Goal: Find specific page/section: Find specific page/section

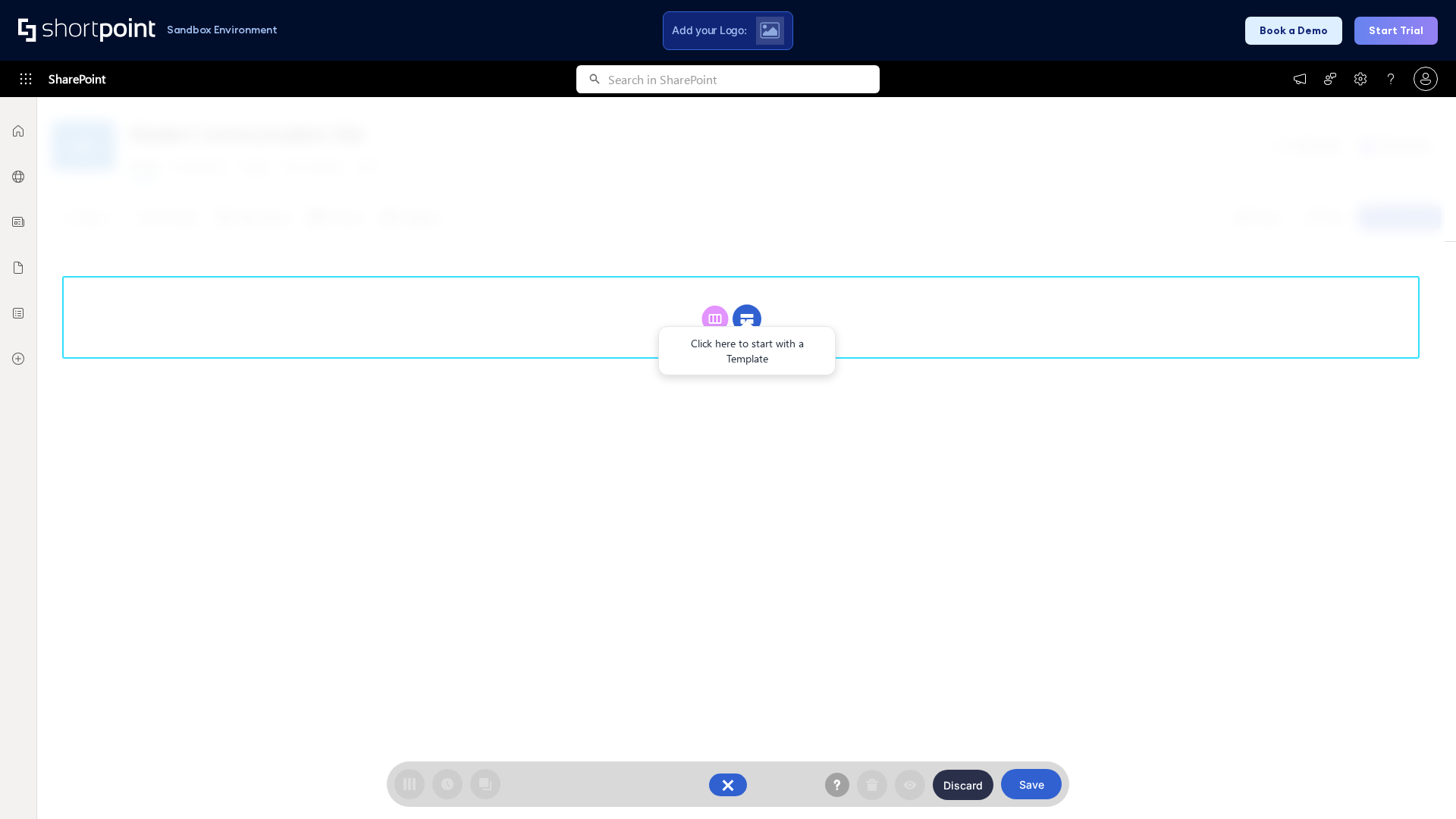
click at [747, 319] on circle at bounding box center [746, 319] width 29 height 29
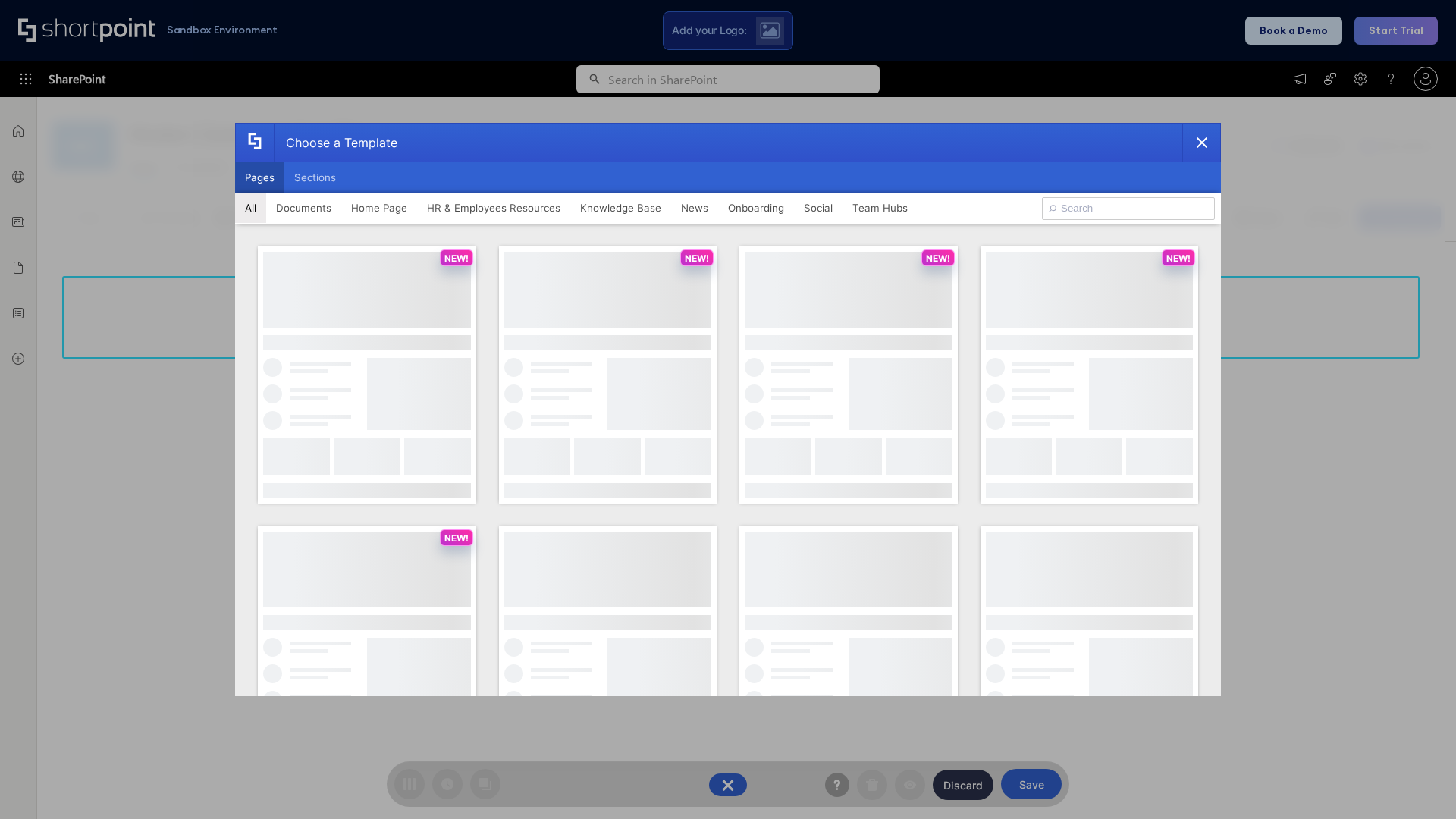
click at [259, 177] on button "Pages" at bounding box center [259, 177] width 49 height 30
type input "Team Hub 2"
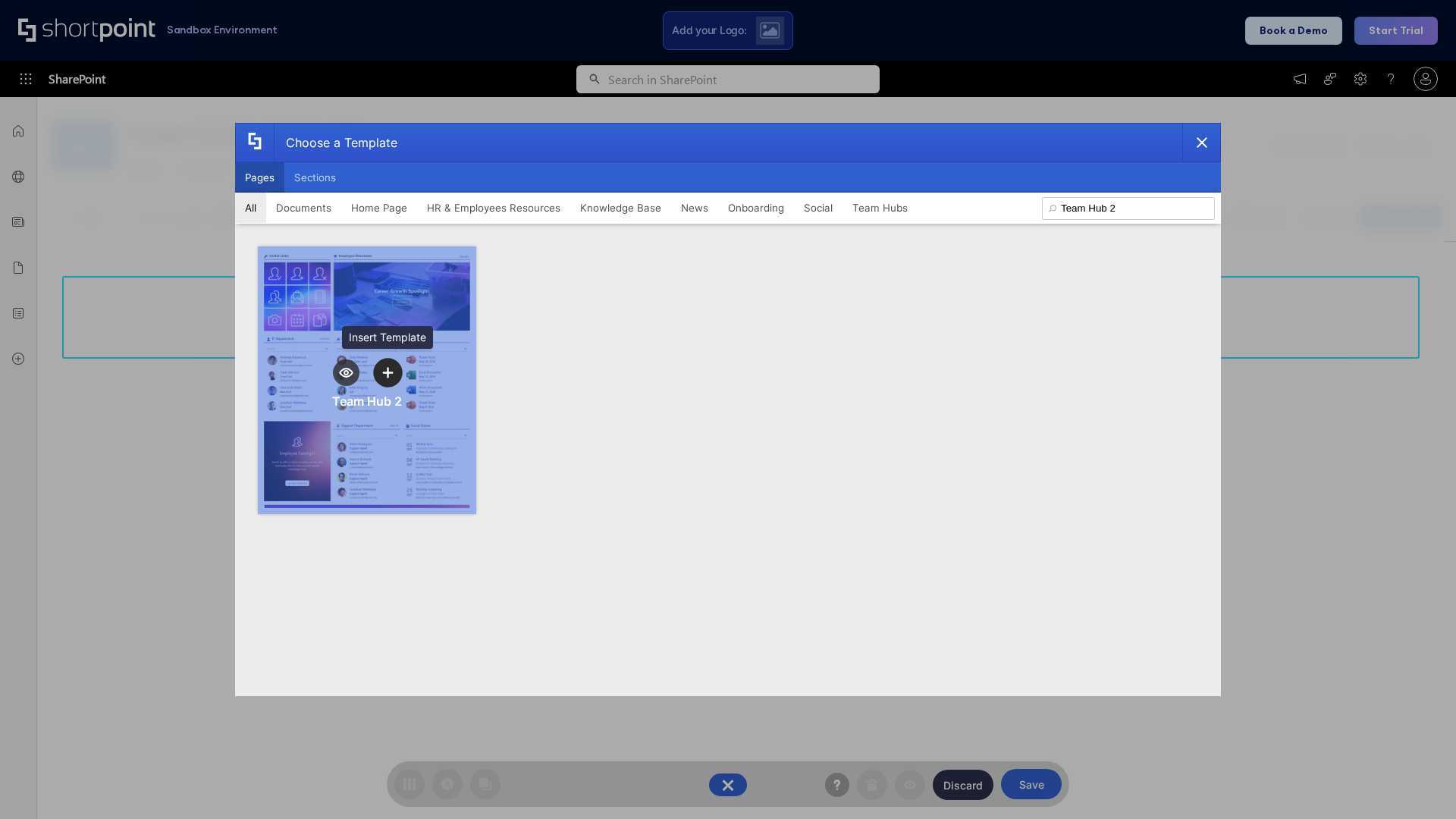
click at [388, 373] on icon "template selector" at bounding box center [387, 372] width 10 height 10
